Goal: Transaction & Acquisition: Purchase product/service

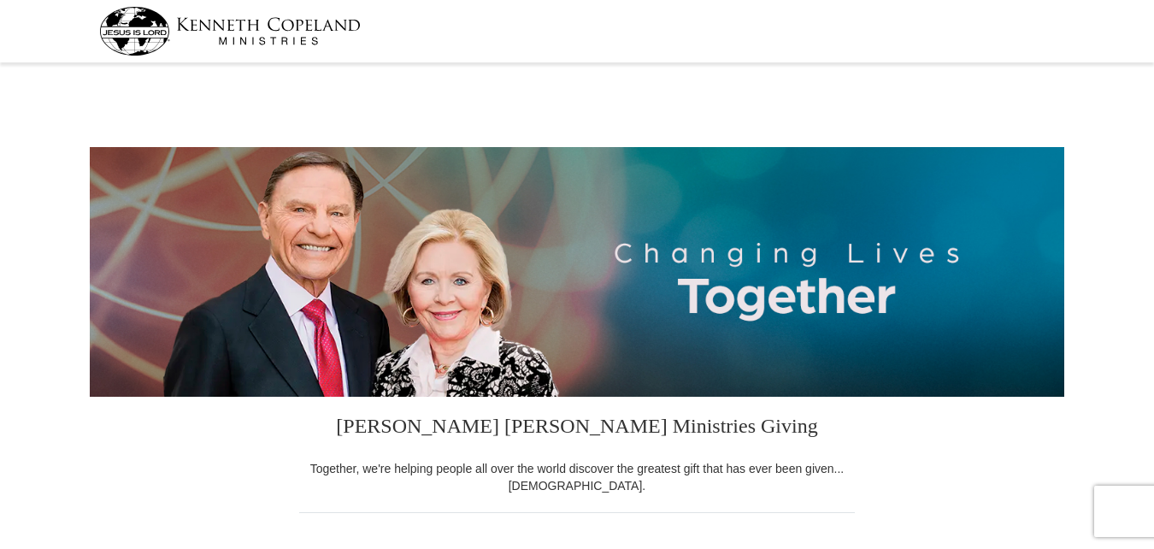
select select "NY"
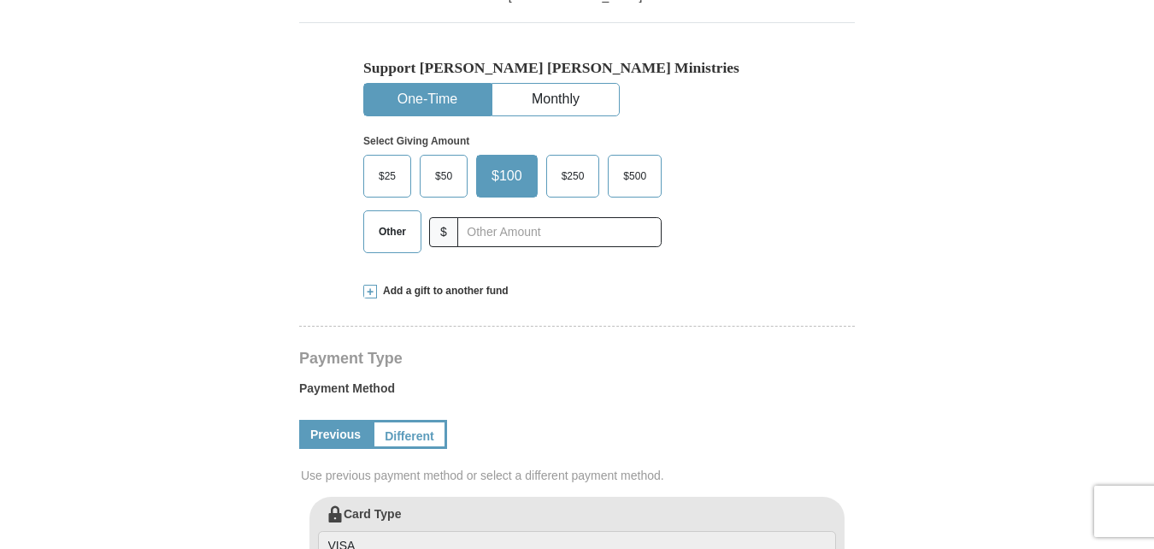
scroll to position [498, 0]
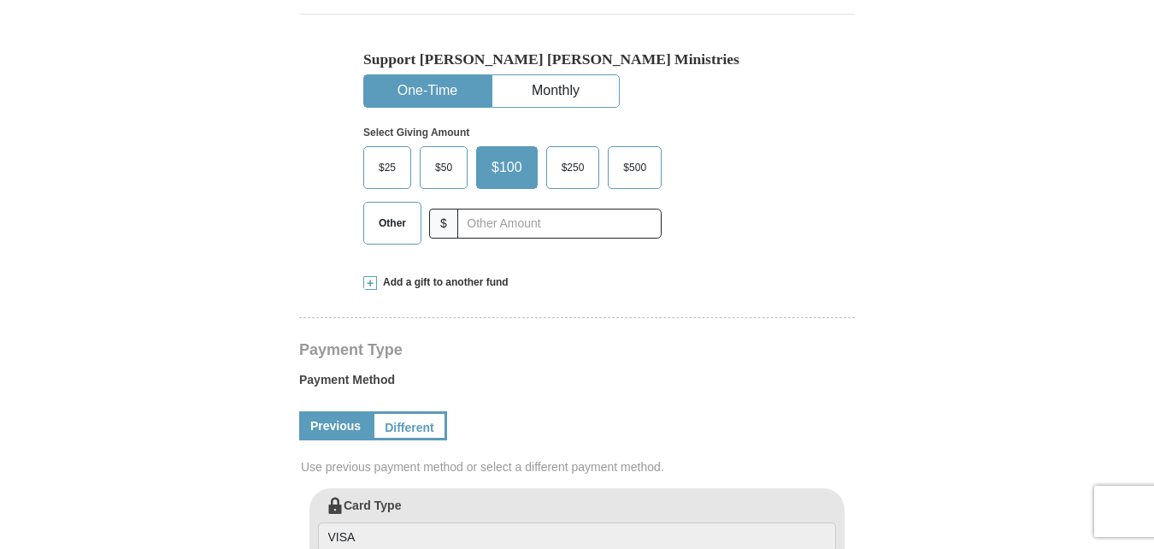
click at [378, 166] on span "$25" at bounding box center [387, 168] width 34 height 26
click at [0, 0] on input "$25" at bounding box center [0, 0] width 0 height 0
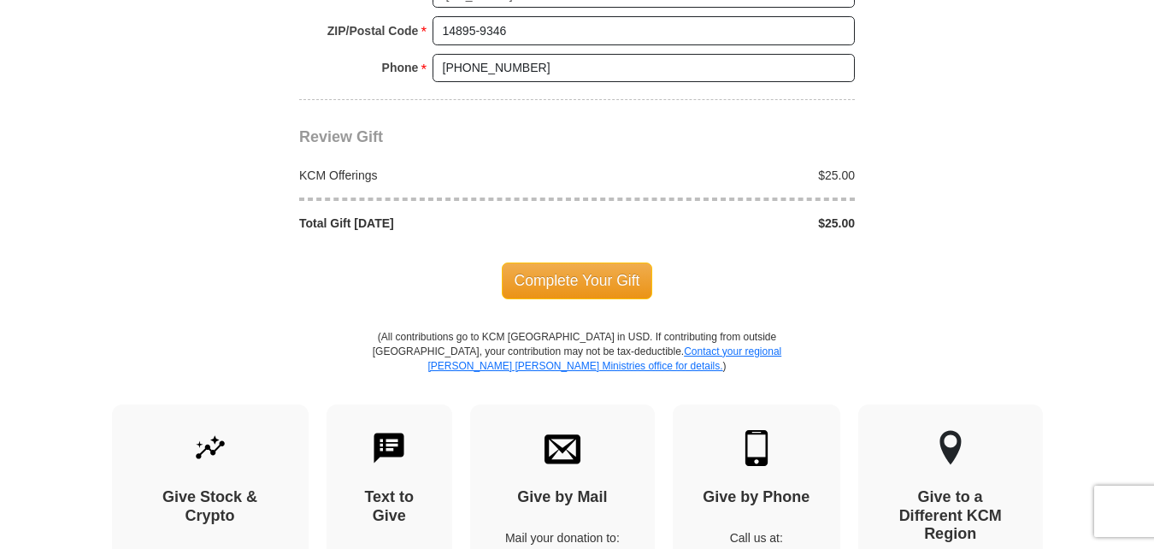
scroll to position [1519, 0]
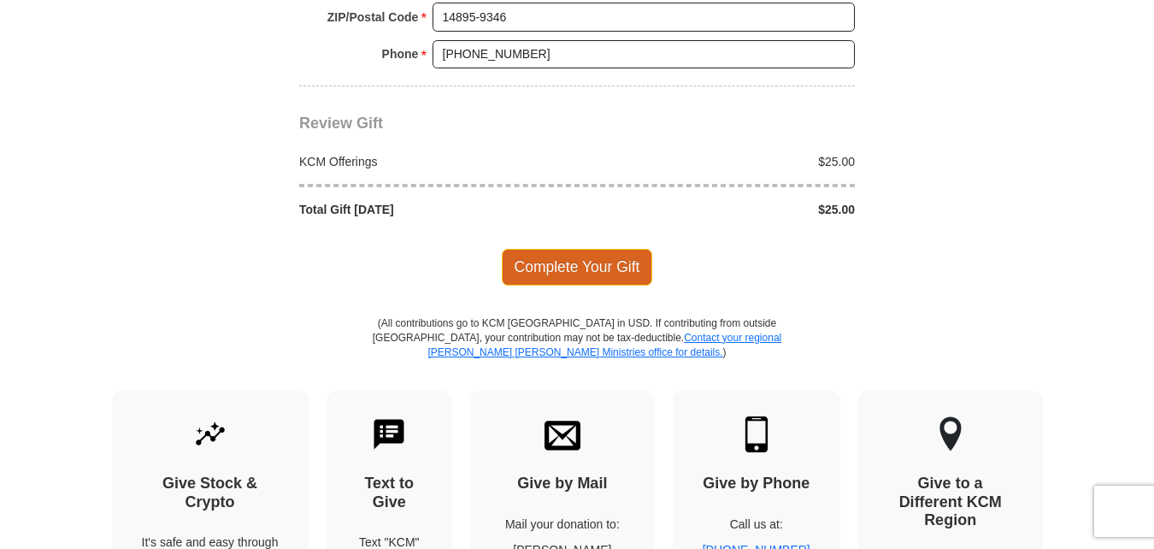
click at [595, 267] on span "Complete Your Gift" at bounding box center [577, 267] width 151 height 36
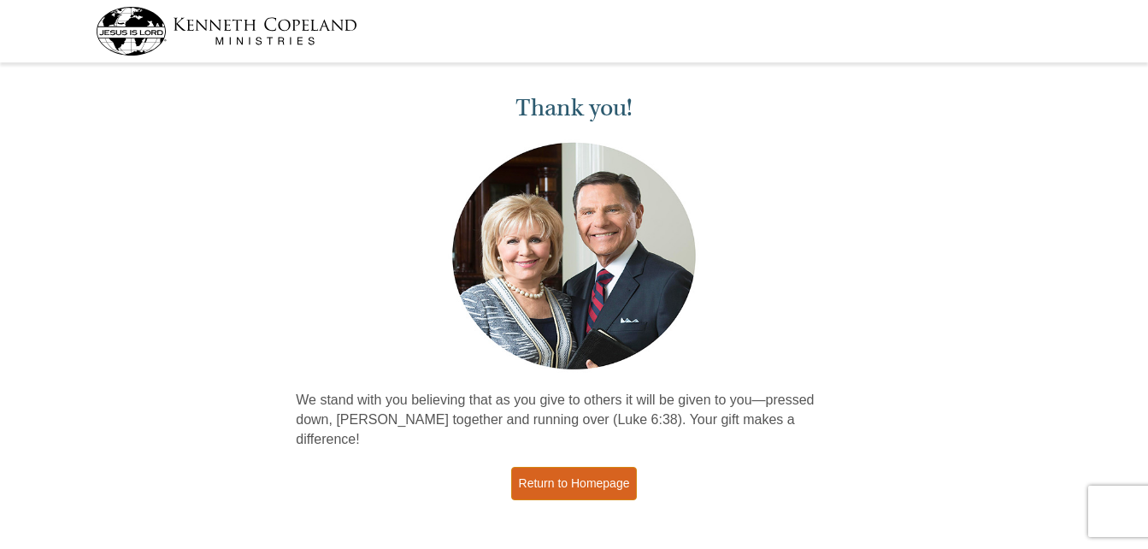
click at [590, 467] on link "Return to Homepage" at bounding box center [574, 483] width 126 height 33
